Goal: Information Seeking & Learning: Check status

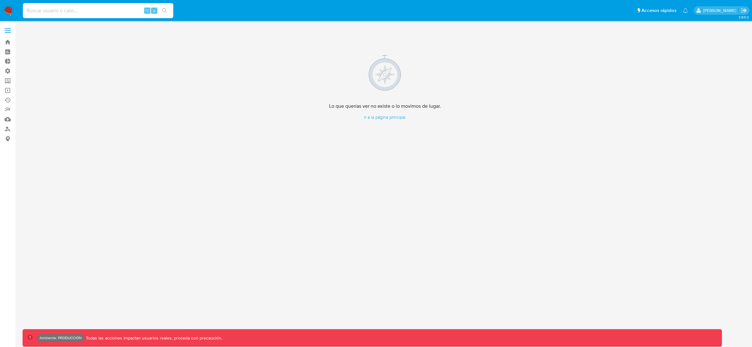
click at [57, 8] on input at bounding box center [98, 11] width 150 height 8
click at [9, 43] on link "Bandeja" at bounding box center [37, 42] width 75 height 10
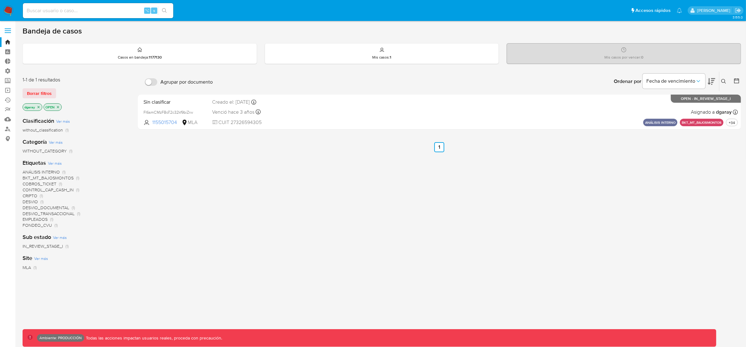
click at [39, 107] on icon "close-filter" at bounding box center [39, 107] width 4 height 4
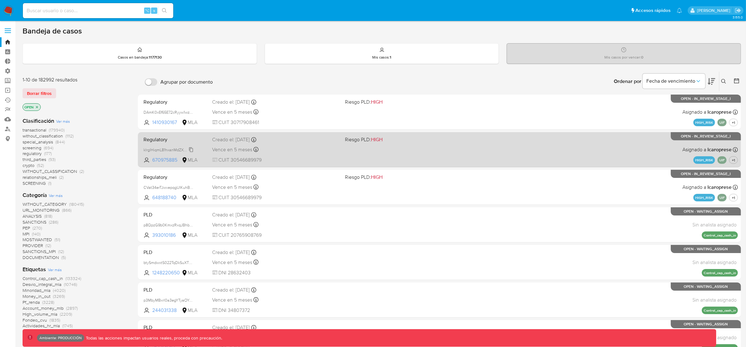
click at [168, 149] on span "klrglHiqmL81hxanMdZXPF1u" at bounding box center [168, 149] width 48 height 7
click at [281, 144] on div "Regulatory klrglHiqmL81hxanMdZXPF1u 670975885 MLA Riesgo PLD: HIGH Creado el: 1…" at bounding box center [439, 150] width 597 height 32
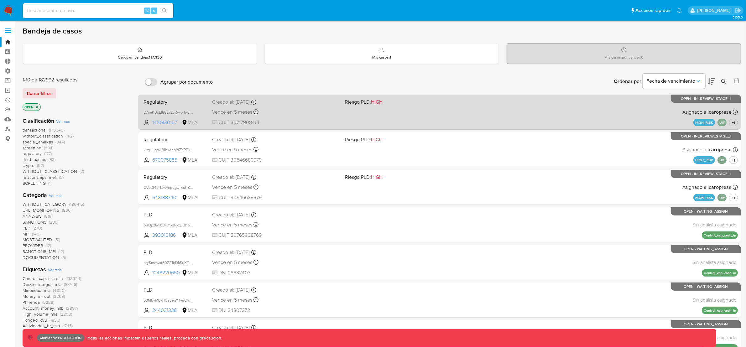
click at [170, 121] on span "1410930167" at bounding box center [166, 122] width 28 height 7
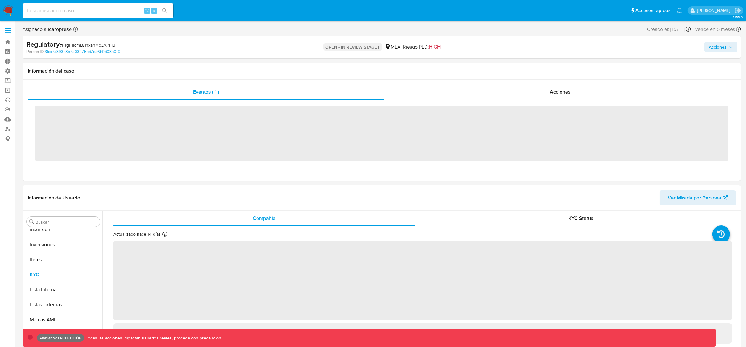
scroll to position [295, 0]
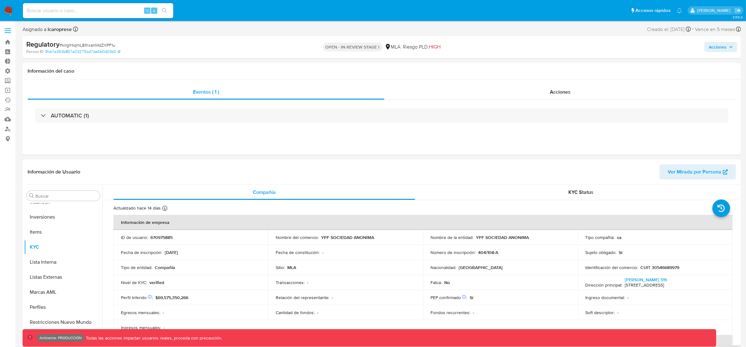
select select "10"
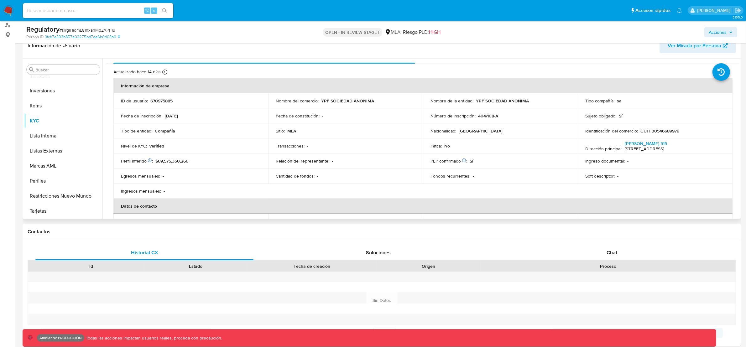
scroll to position [0, 0]
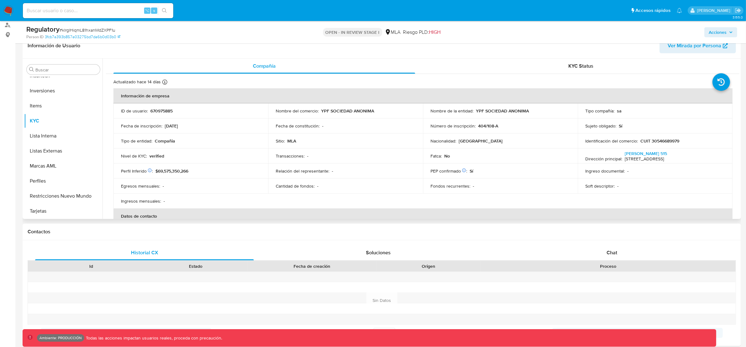
click at [161, 111] on p "670975885" at bounding box center [161, 111] width 22 height 6
copy p "670975885"
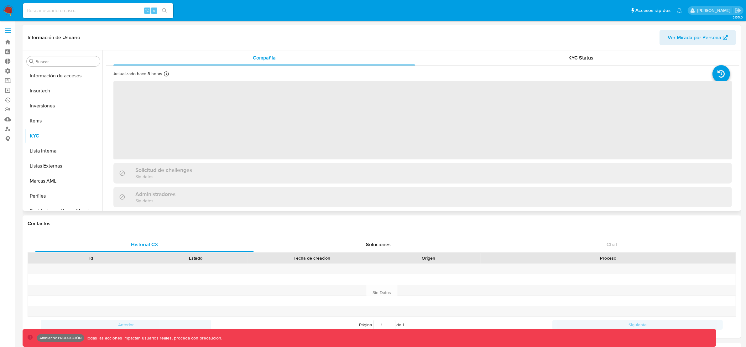
scroll to position [295, 0]
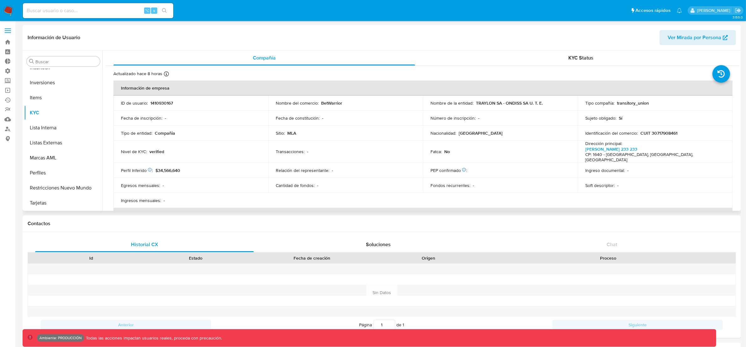
select select "10"
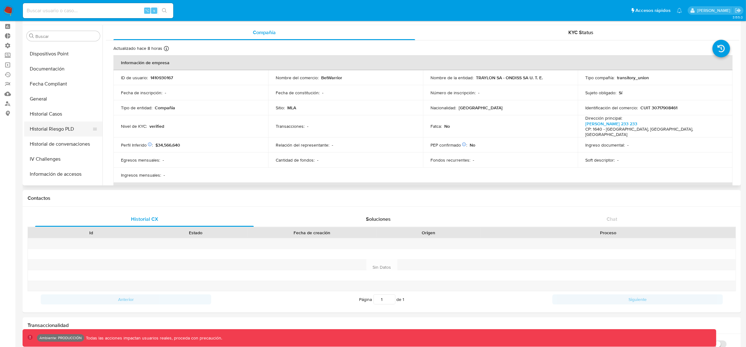
scroll to position [147, 0]
click at [61, 126] on button "Historial Riesgo PLD" at bounding box center [60, 130] width 73 height 15
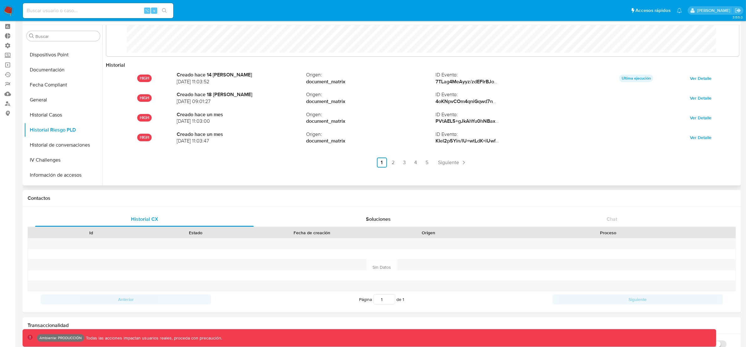
scroll to position [33, 0]
click at [442, 162] on span "Siguiente" at bounding box center [449, 162] width 21 height 5
click at [439, 161] on link "5" at bounding box center [444, 162] width 10 height 10
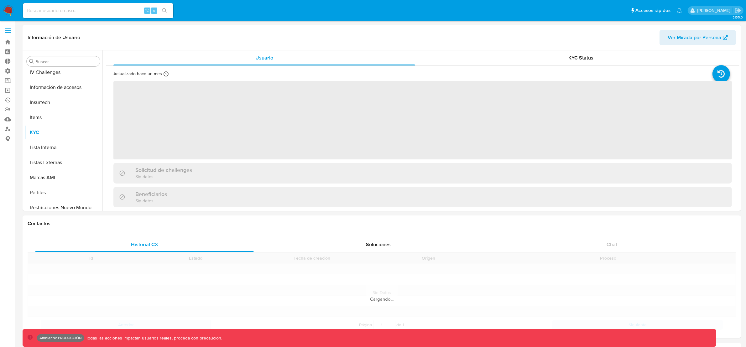
scroll to position [264, 0]
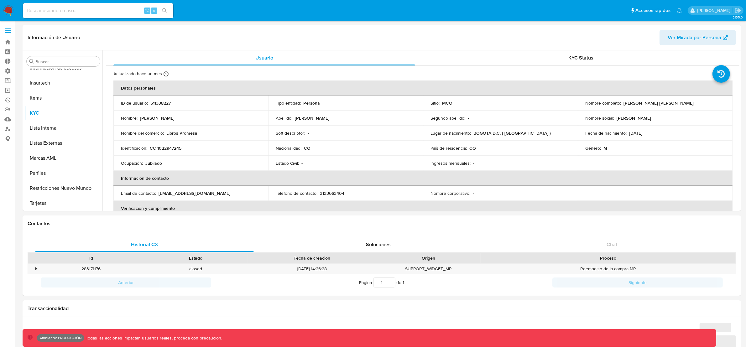
select select "10"
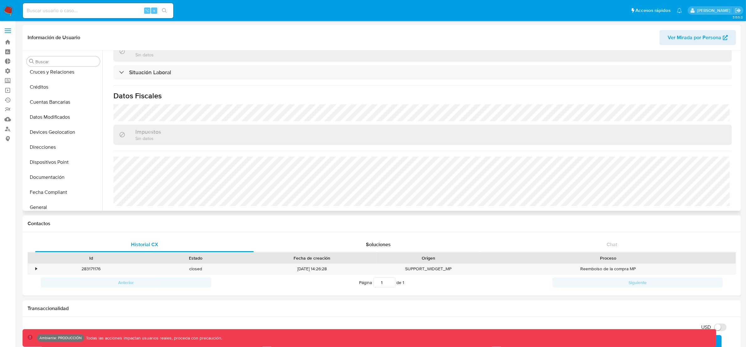
scroll to position [135, 0]
click at [75, 154] on button "Historial Riesgo PLD" at bounding box center [60, 151] width 73 height 15
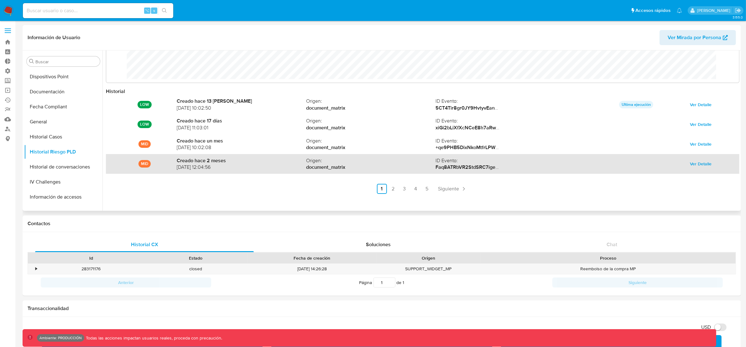
scroll to position [33, 0]
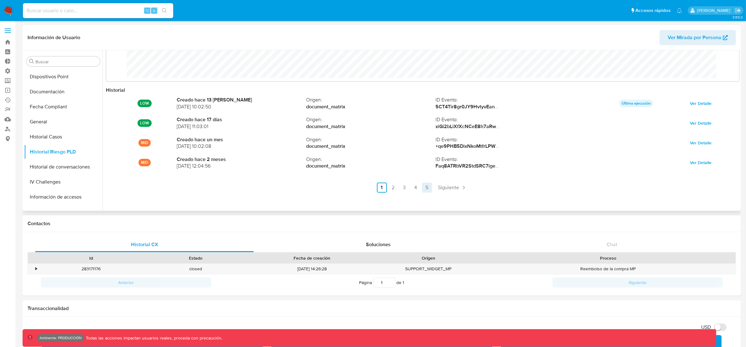
click at [430, 190] on link "5" at bounding box center [427, 188] width 10 height 10
click at [469, 187] on ul "Anterior 1 2 3 4 5 Siguiente" at bounding box center [423, 188] width 634 height 10
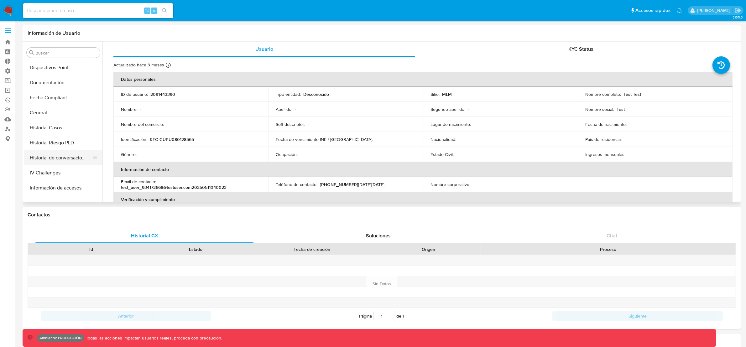
scroll to position [126, 0]
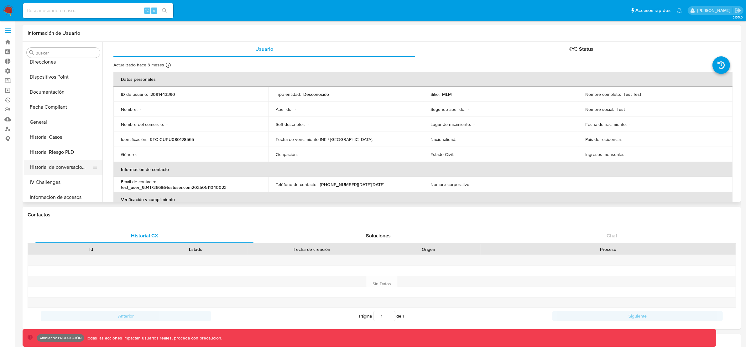
select select "10"
click at [66, 150] on button "Historial Riesgo PLD" at bounding box center [60, 152] width 73 height 15
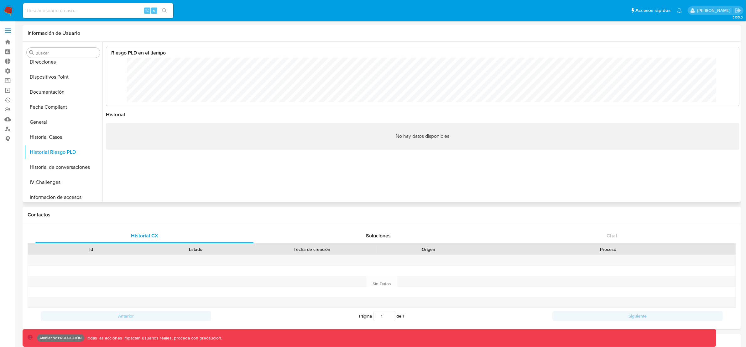
scroll to position [47, 621]
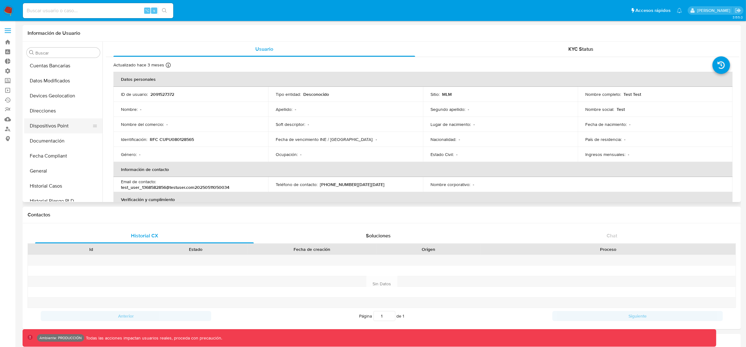
select select "10"
click at [71, 177] on button "Historial Riesgo PLD" at bounding box center [60, 171] width 73 height 15
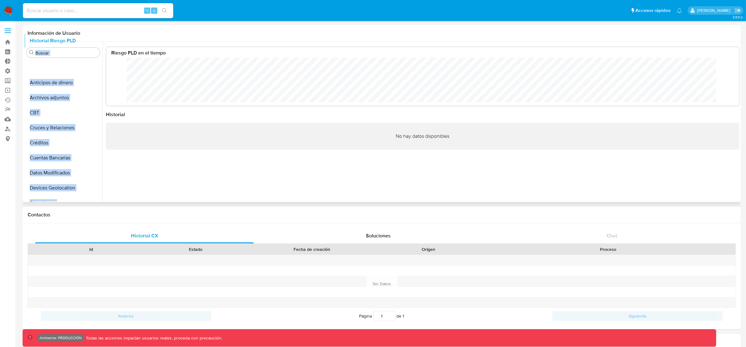
scroll to position [47, 621]
drag, startPoint x: 92, startPoint y: 172, endPoint x: 87, endPoint y: 71, distance: 101.0
click at [87, 71] on ul "Anticipos de dinero Archivos adjuntos CBT Cruces y Relaciones Créditos Cuentas …" at bounding box center [63, 130] width 78 height 141
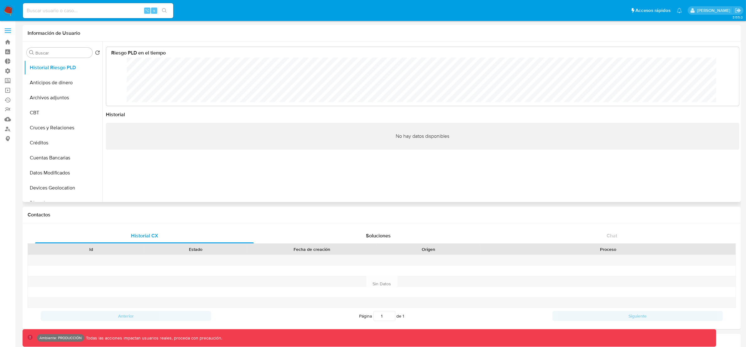
click at [107, 34] on header "Información de Usuario" at bounding box center [382, 33] width 709 height 6
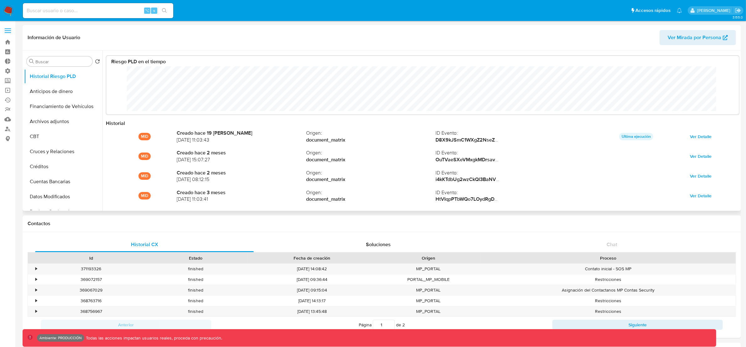
scroll to position [47, 621]
select select "10"
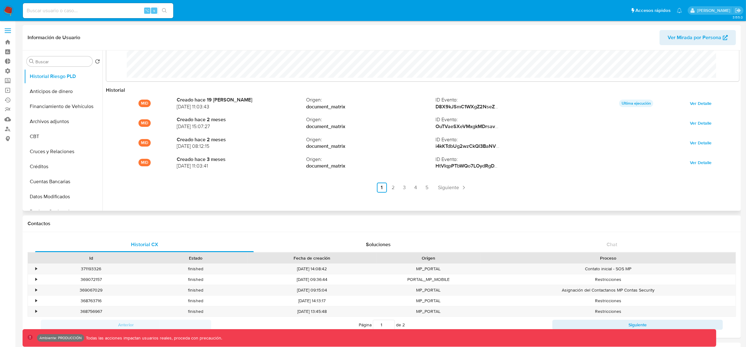
scroll to position [2, 0]
click at [426, 186] on link "5" at bounding box center [427, 186] width 10 height 10
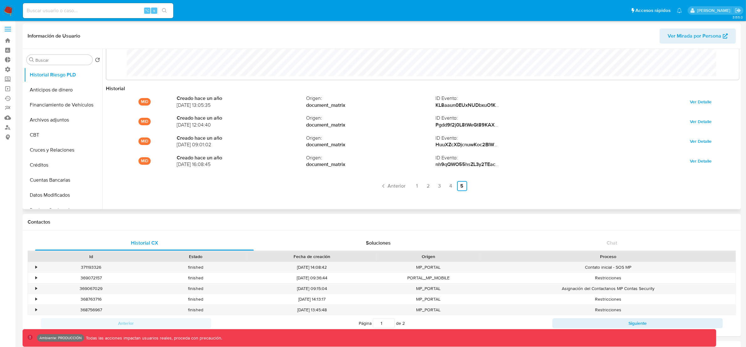
click at [480, 188] on ul "Anterior 1 2 3 4 5 Siguiente" at bounding box center [423, 186] width 634 height 10
